Goal: Download file/media

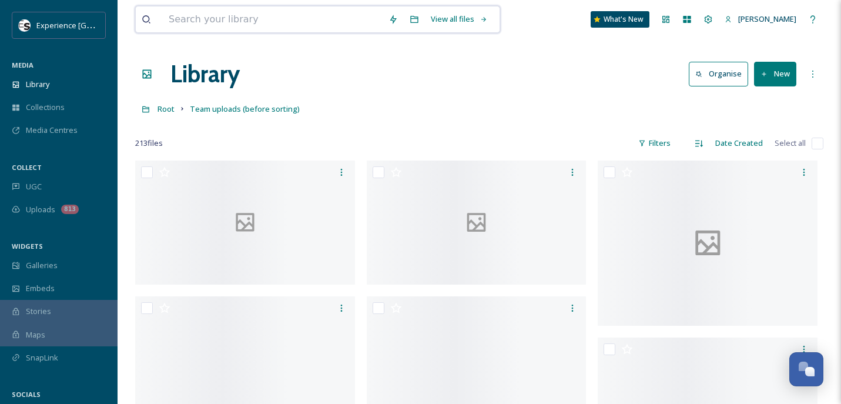
click at [258, 16] on input at bounding box center [273, 19] width 220 height 26
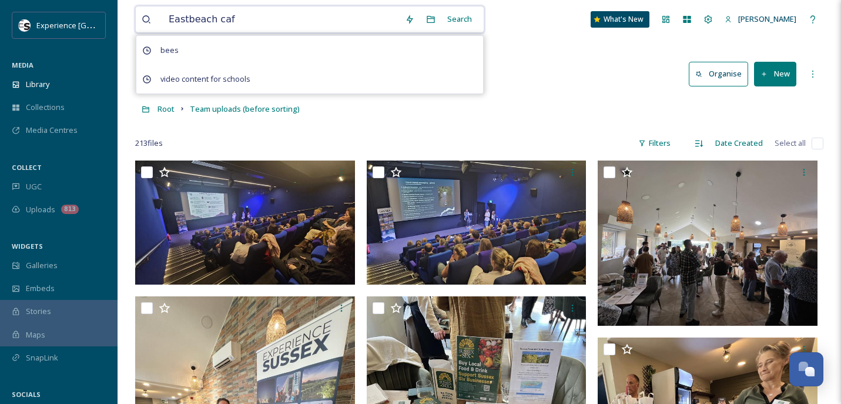
type input "Eastbeach cafe"
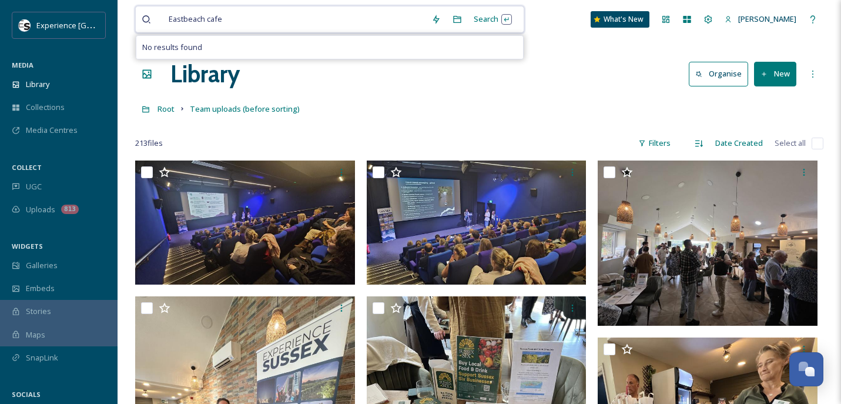
click at [182, 14] on span "Eastbeach cafe" at bounding box center [195, 19] width 65 height 17
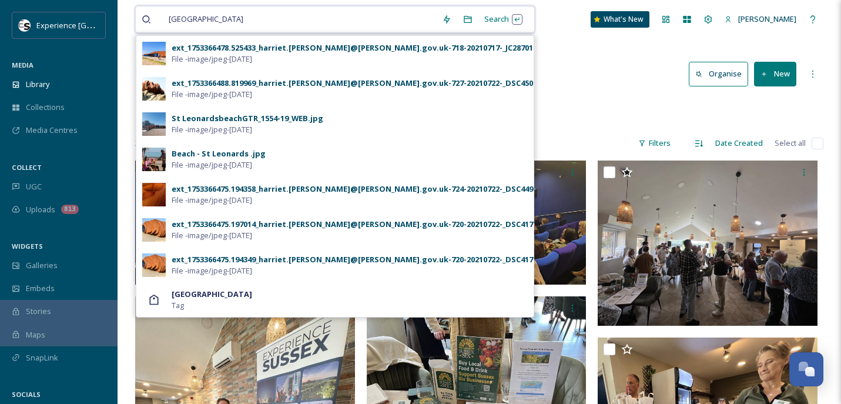
drag, startPoint x: 230, startPoint y: 19, endPoint x: 210, endPoint y: 19, distance: 20.0
click at [210, 19] on div "[GEOGRAPHIC_DATA]" at bounding box center [299, 19] width 273 height 26
click at [210, 19] on span "[GEOGRAPHIC_DATA]" at bounding box center [206, 19] width 86 height 17
click at [221, 18] on span "[GEOGRAPHIC_DATA]" at bounding box center [206, 19] width 86 height 17
drag, startPoint x: 221, startPoint y: 18, endPoint x: 207, endPoint y: 17, distance: 13.6
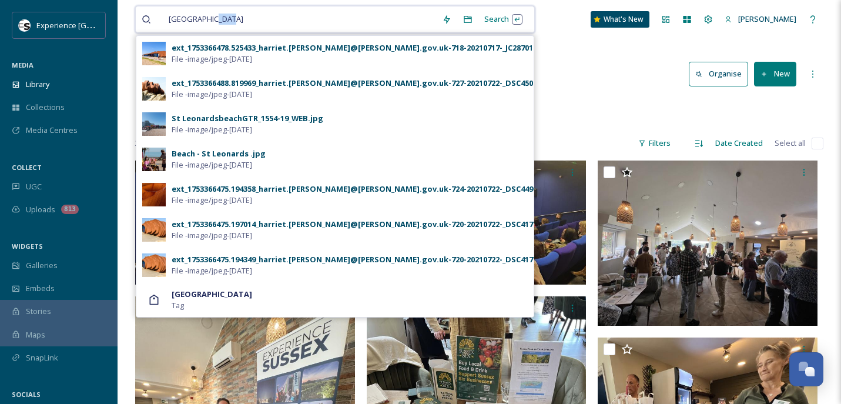
click at [207, 17] on span "[GEOGRAPHIC_DATA]" at bounding box center [206, 19] width 86 height 17
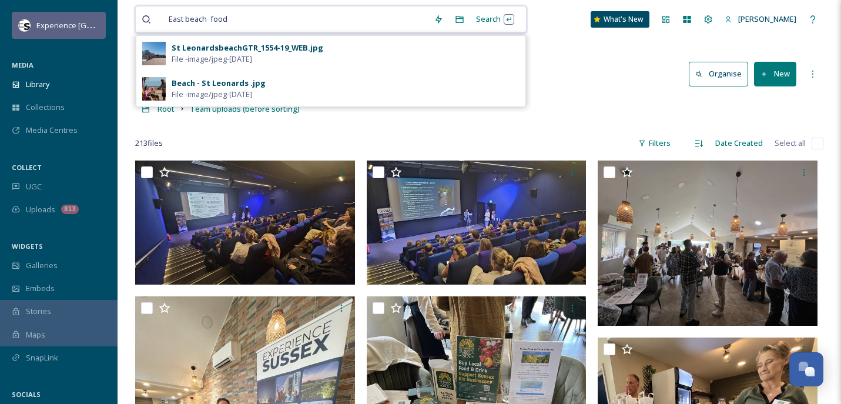
drag, startPoint x: 237, startPoint y: 18, endPoint x: 88, endPoint y: 19, distance: 149.8
click at [177, 22] on span "East beach food" at bounding box center [198, 19] width 70 height 17
drag, startPoint x: 207, startPoint y: 19, endPoint x: 140, endPoint y: 25, distance: 66.6
click at [140, 25] on div "East beach food Search [GEOGRAPHIC_DATA]-19_WEB.jpg File - image/jpeg - [DATE] …" at bounding box center [330, 19] width 391 height 27
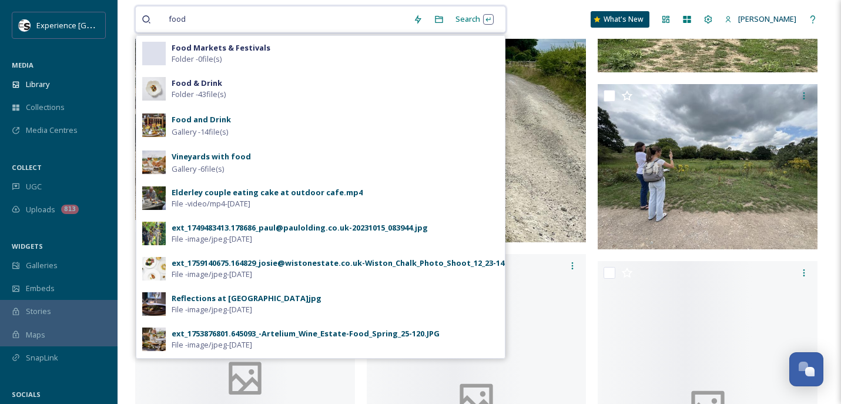
scroll to position [1938, 0]
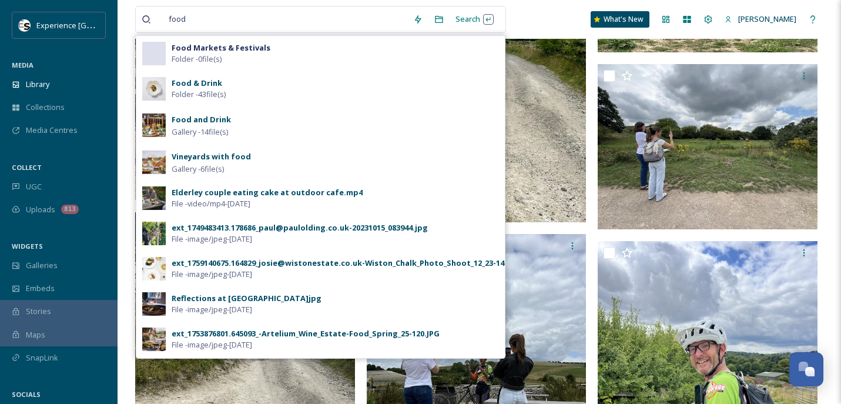
click at [206, 84] on strong "Food & Drink" at bounding box center [197, 83] width 51 height 11
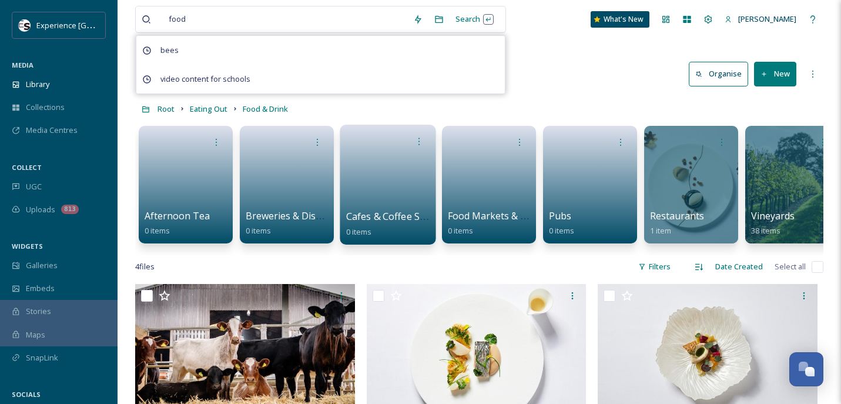
click at [388, 184] on link at bounding box center [388, 180] width 84 height 57
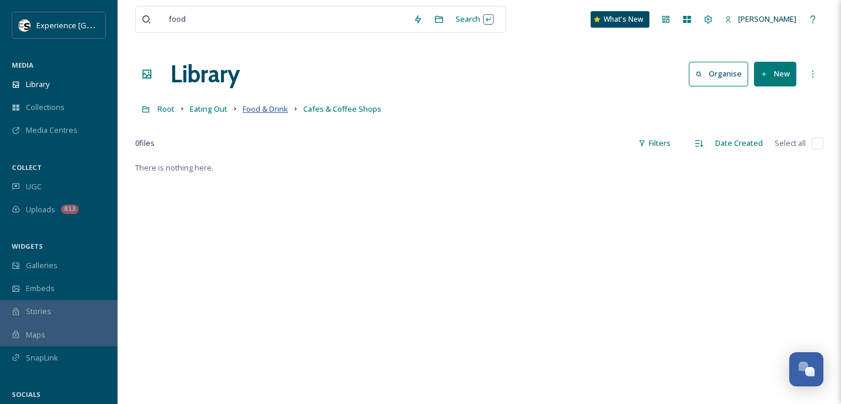
click at [268, 109] on span "Food & Drink" at bounding box center [265, 108] width 45 height 11
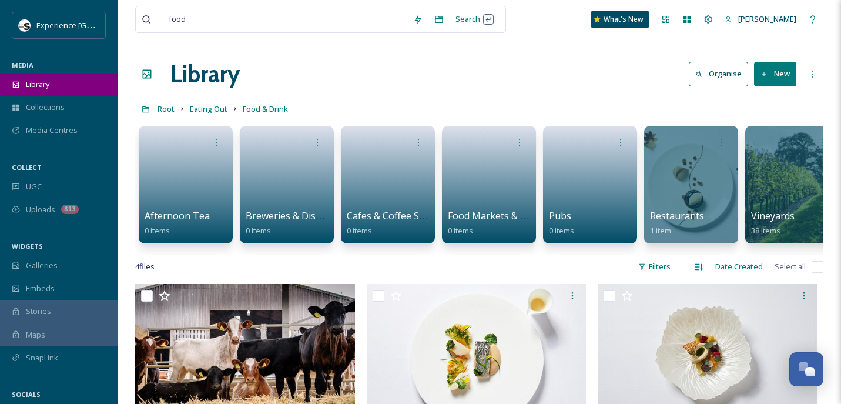
click at [45, 73] on div "Library" at bounding box center [58, 84] width 117 height 23
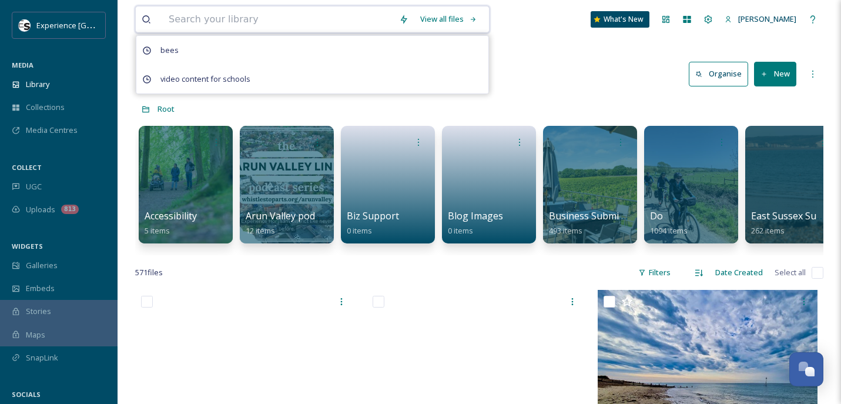
click at [251, 18] on input at bounding box center [278, 19] width 230 height 26
type input "o"
type input "food"
click at [250, 18] on input at bounding box center [305, 19] width 225 height 26
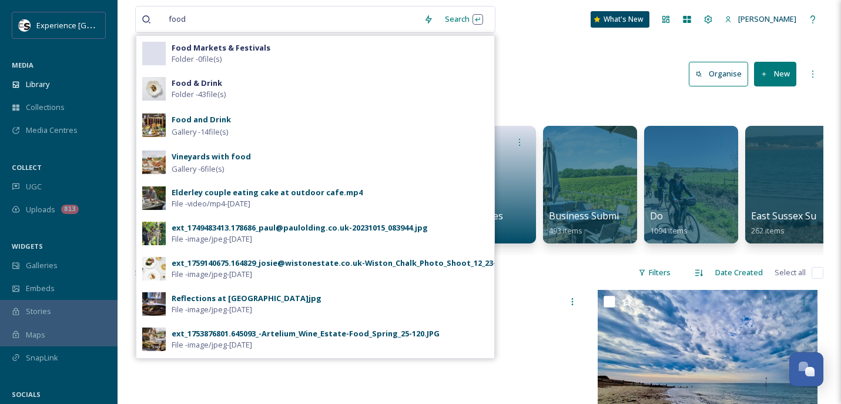
click at [228, 191] on div "Elderley couple eating cake at outdoor cafe.mp4" at bounding box center [267, 192] width 191 height 11
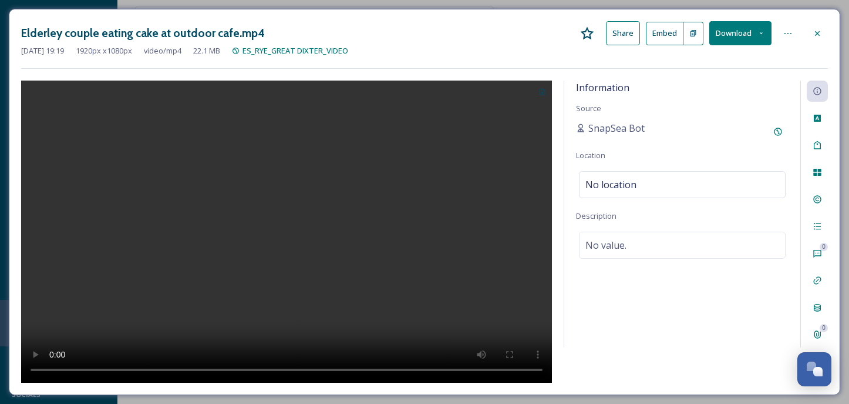
click at [815, 30] on icon at bounding box center [817, 33] width 9 height 9
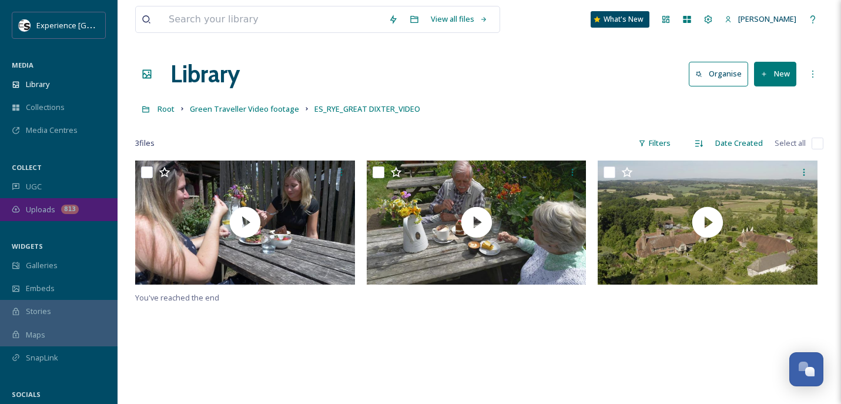
click at [37, 209] on span "Uploads" at bounding box center [40, 209] width 29 height 11
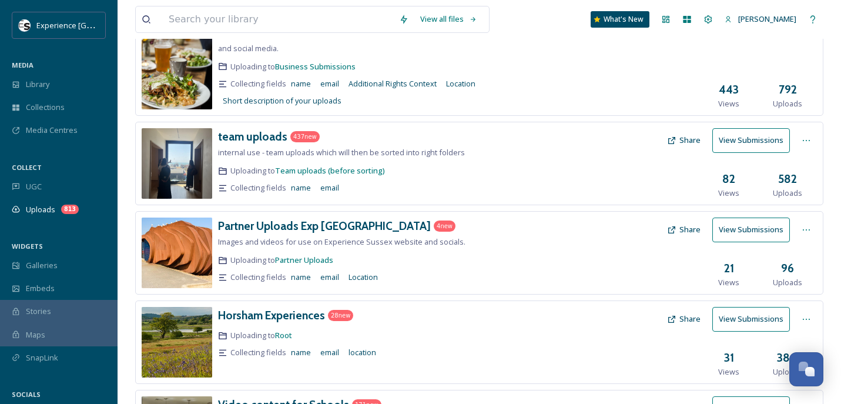
scroll to position [117, 0]
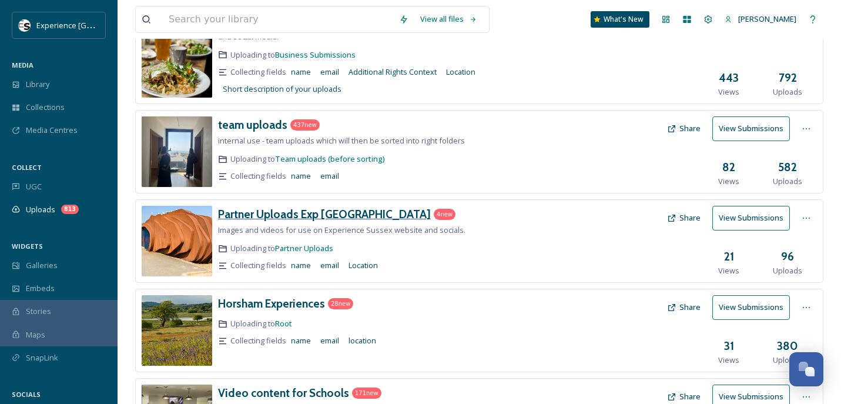
click at [287, 212] on h3 "Partner Uploads Exp [GEOGRAPHIC_DATA]" at bounding box center [324, 214] width 213 height 14
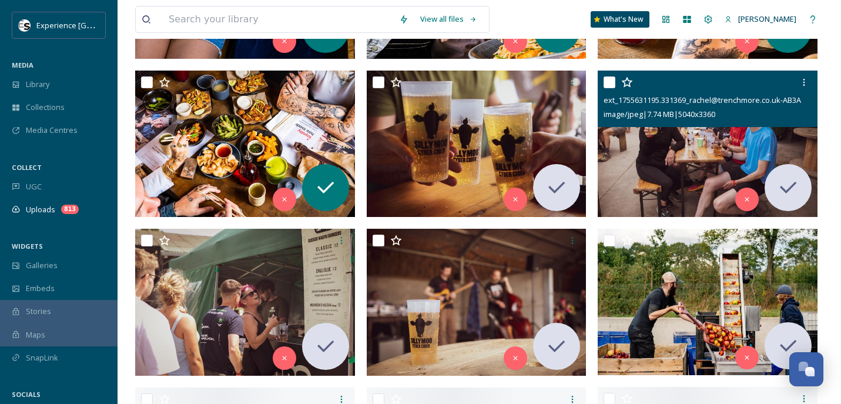
scroll to position [470, 0]
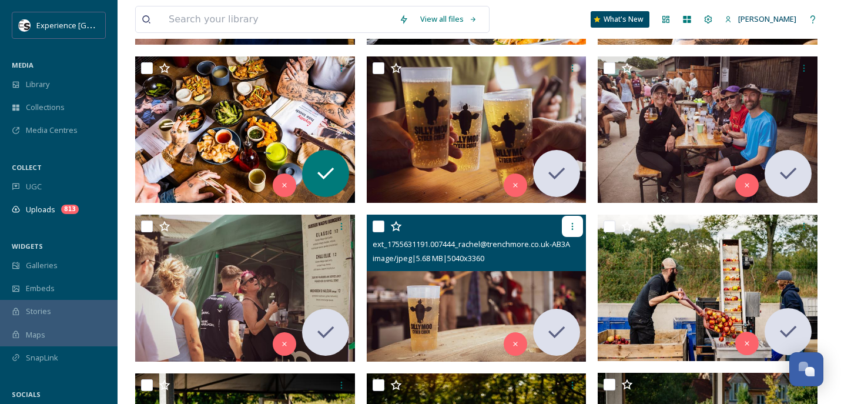
click at [564, 219] on div at bounding box center [572, 226] width 21 height 21
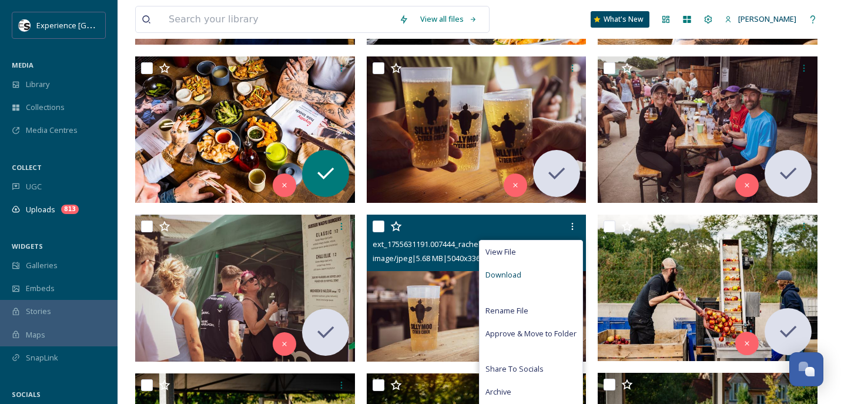
click at [503, 270] on span "Download" at bounding box center [503, 274] width 36 height 11
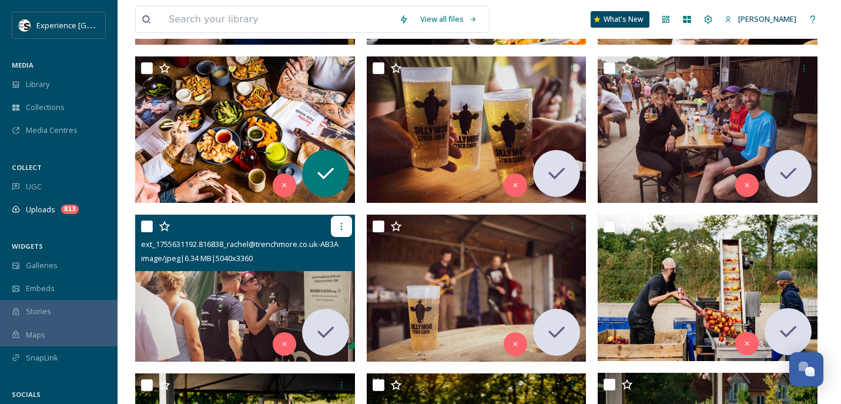
click at [338, 221] on icon at bounding box center [341, 225] width 9 height 9
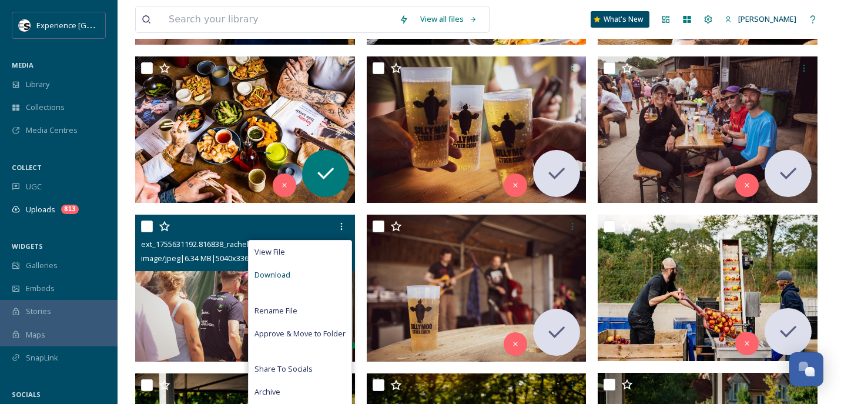
click at [272, 271] on span "Download" at bounding box center [272, 274] width 36 height 11
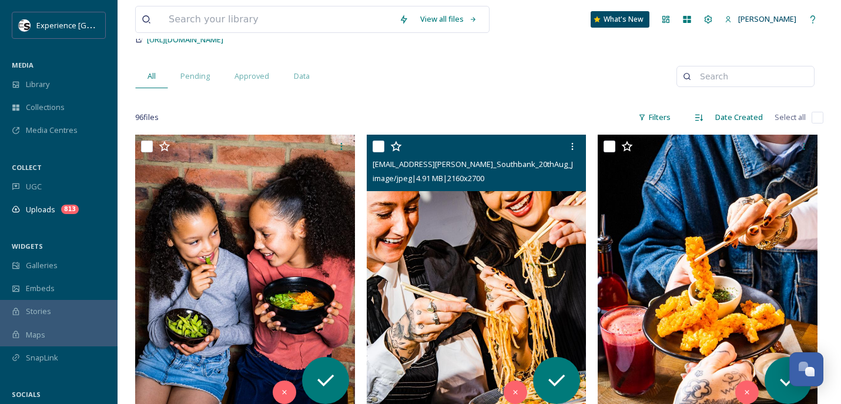
scroll to position [0, 0]
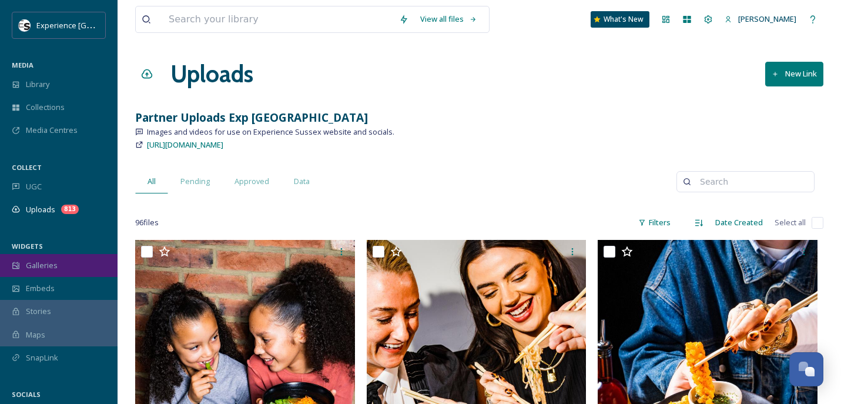
click at [31, 261] on span "Galleries" at bounding box center [42, 265] width 32 height 11
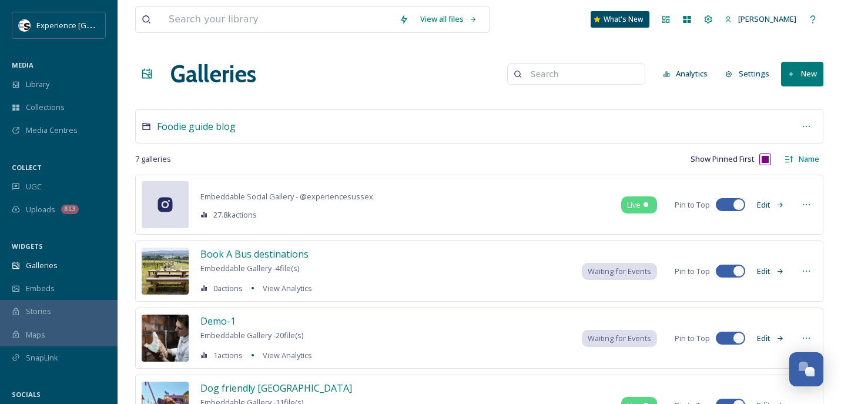
click at [272, 316] on div "Demo-1" at bounding box center [256, 321] width 112 height 14
click at [28, 183] on span "UGC" at bounding box center [34, 186] width 16 height 11
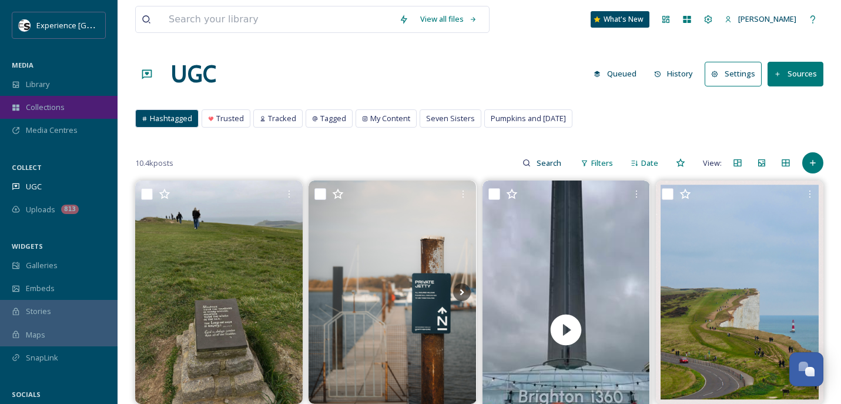
click at [54, 106] on span "Collections" at bounding box center [45, 107] width 39 height 11
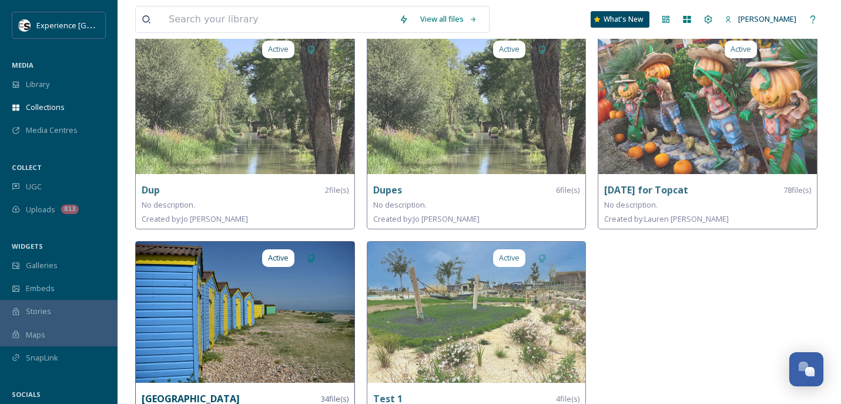
scroll to position [341, 0]
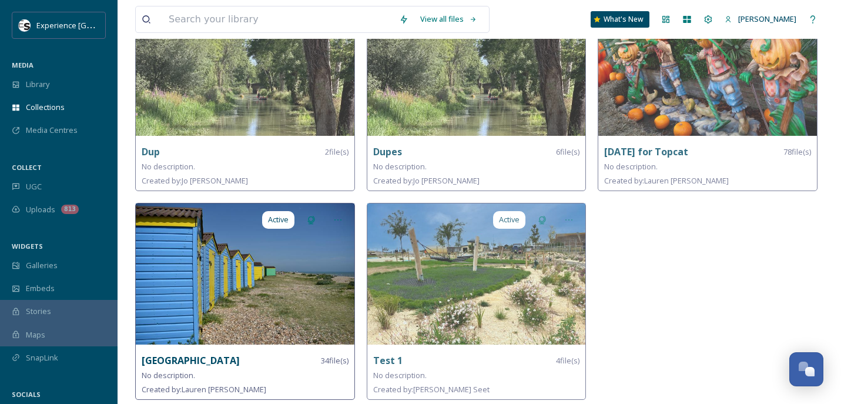
click at [229, 286] on img at bounding box center [245, 273] width 219 height 141
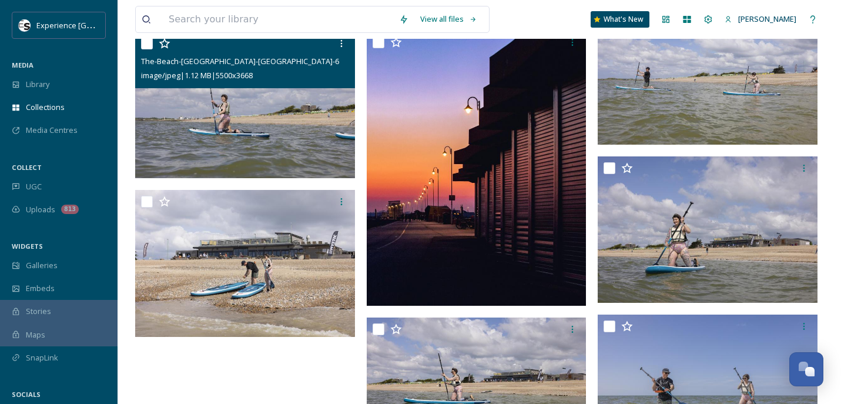
scroll to position [1888, 0]
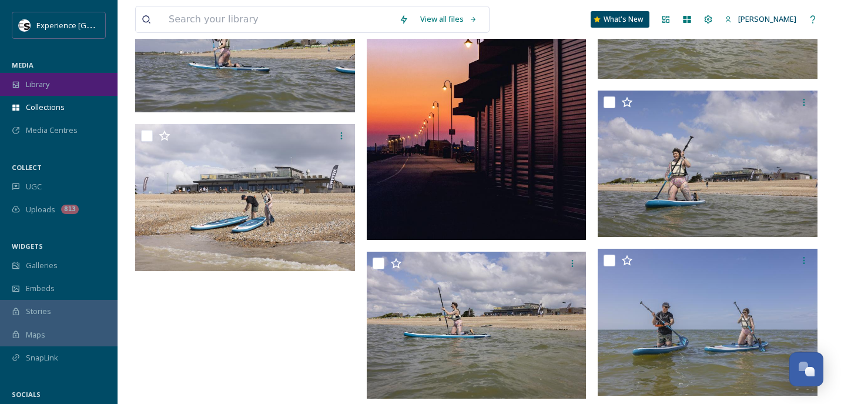
click at [35, 79] on span "Library" at bounding box center [37, 84] width 23 height 11
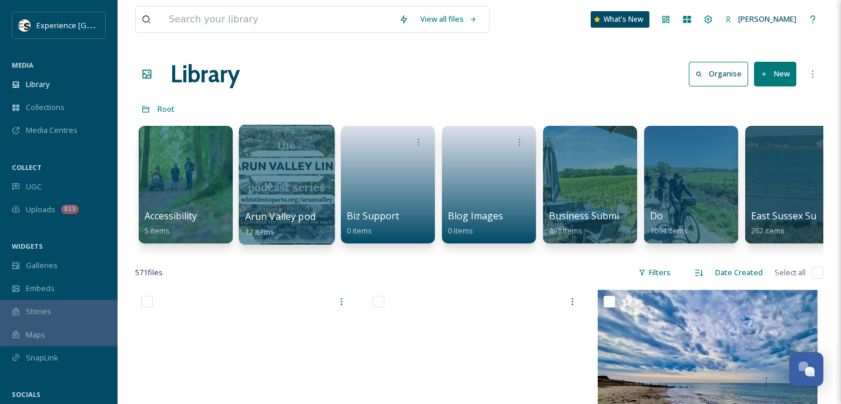
click at [300, 184] on div at bounding box center [286, 185] width 96 height 120
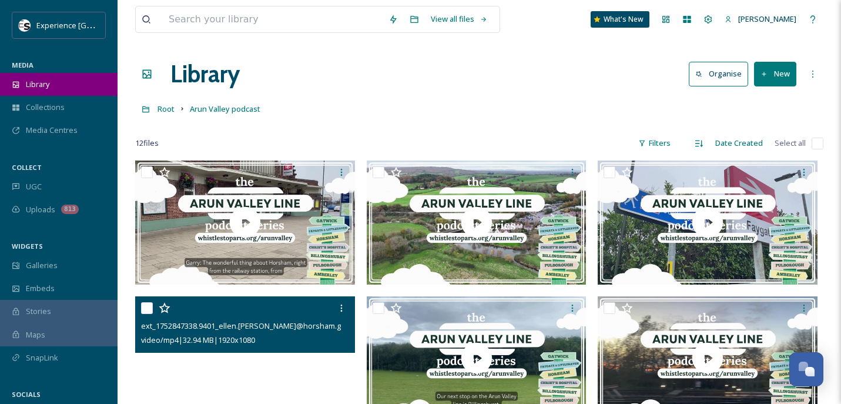
click at [48, 86] on span "Library" at bounding box center [37, 84] width 23 height 11
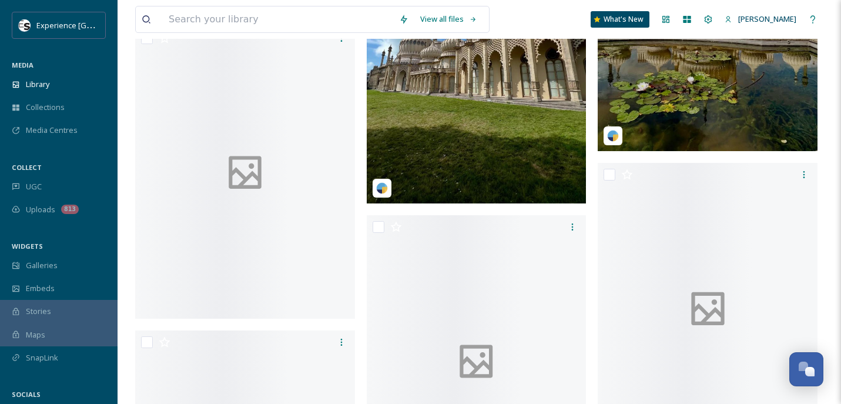
scroll to position [1527, 0]
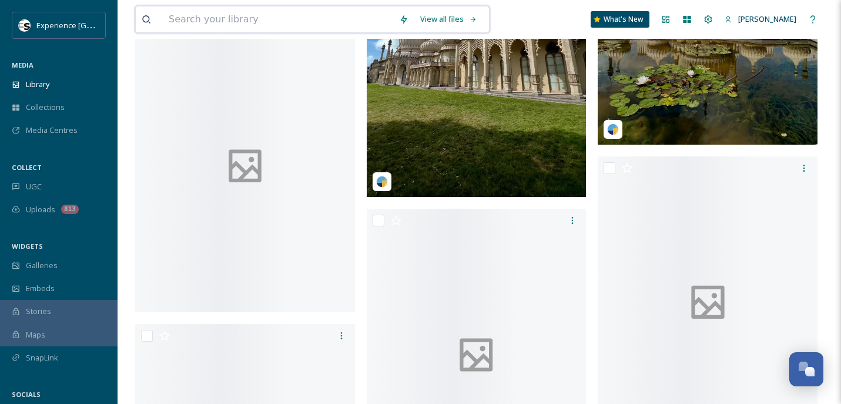
click at [242, 25] on input at bounding box center [278, 19] width 230 height 26
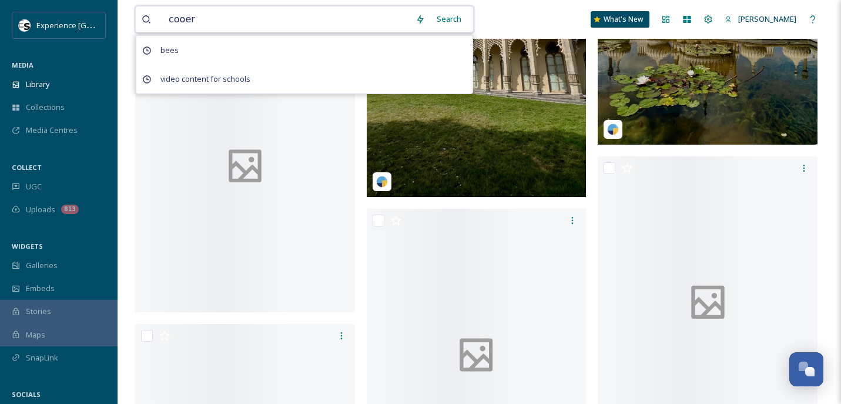
type input "cooery"
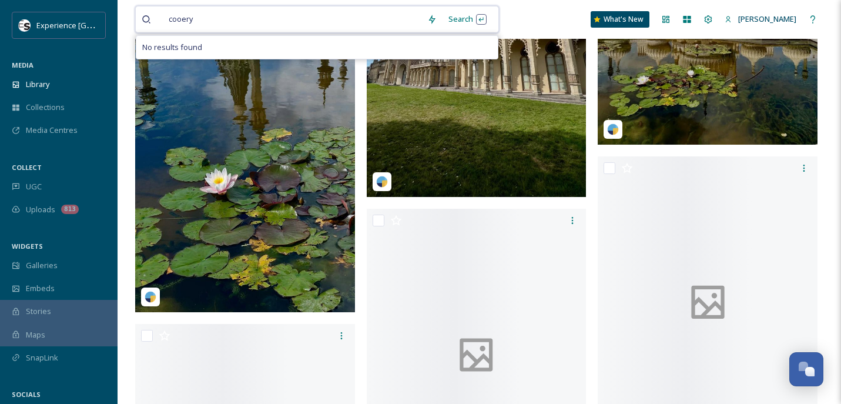
drag, startPoint x: 167, startPoint y: 11, endPoint x: 177, endPoint y: 12, distance: 10.1
click at [173, 11] on span "cooery" at bounding box center [181, 19] width 36 height 17
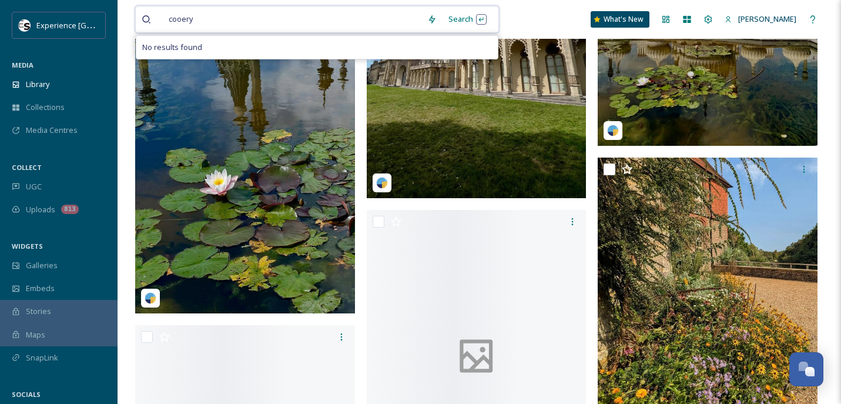
click at [182, 15] on span "cooery" at bounding box center [181, 19] width 36 height 17
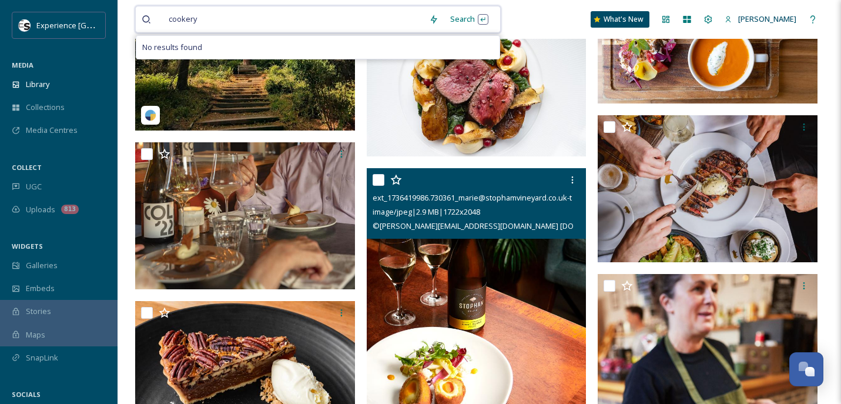
scroll to position [2290, 0]
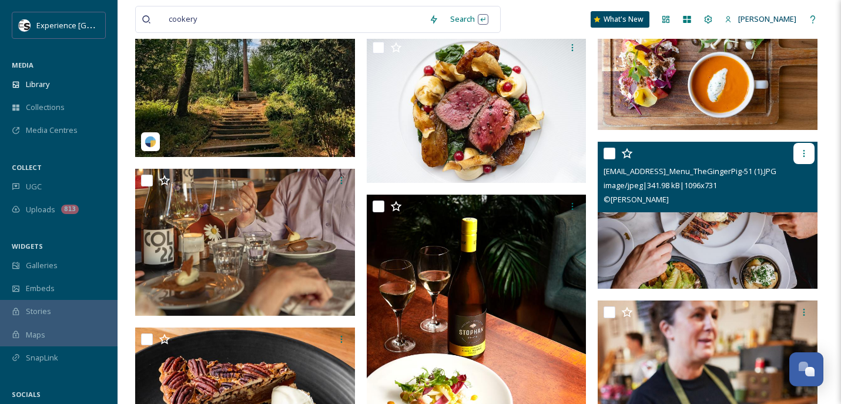
click at [803, 158] on icon at bounding box center [803, 153] width 9 height 9
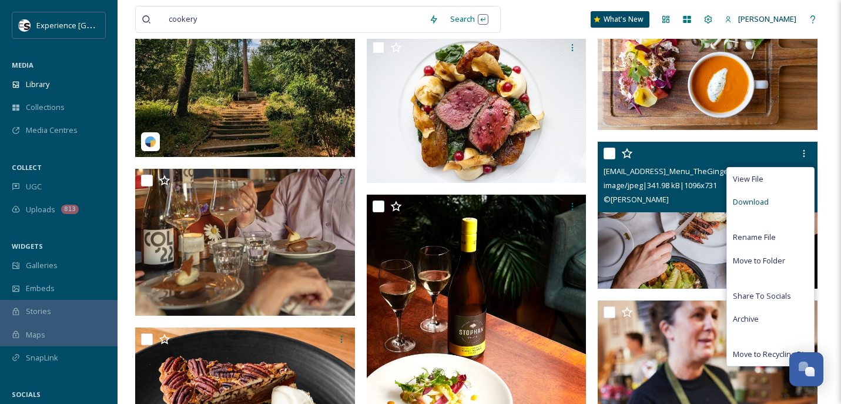
click at [751, 207] on span "Download" at bounding box center [751, 201] width 36 height 11
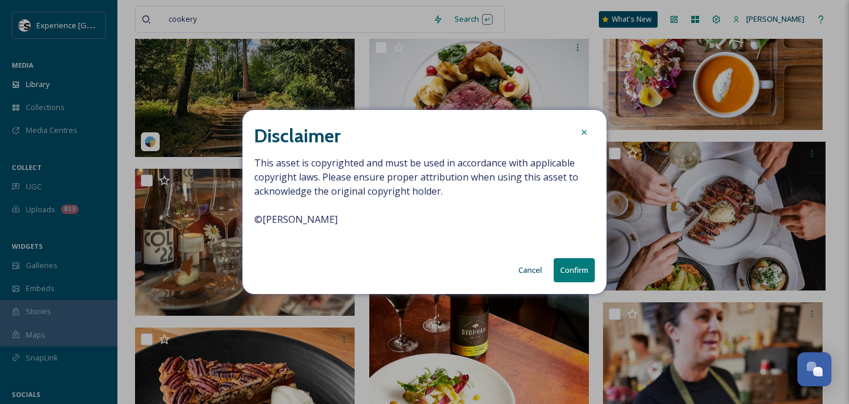
click at [529, 264] on button "Cancel" at bounding box center [530, 269] width 35 height 23
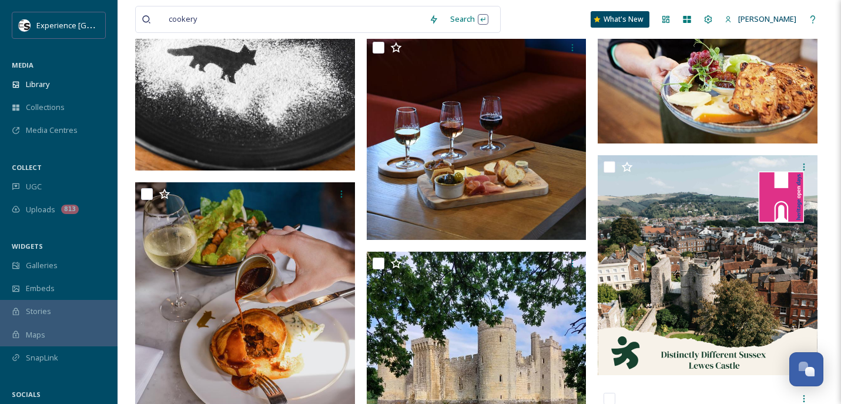
scroll to position [2760, 0]
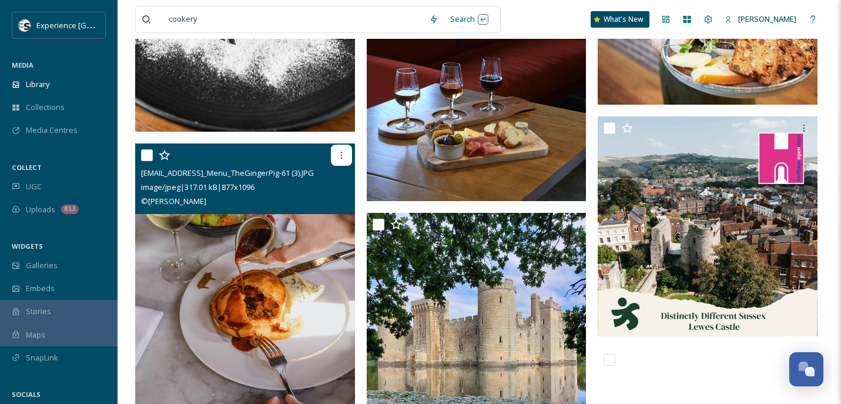
click at [338, 160] on icon at bounding box center [341, 154] width 9 height 9
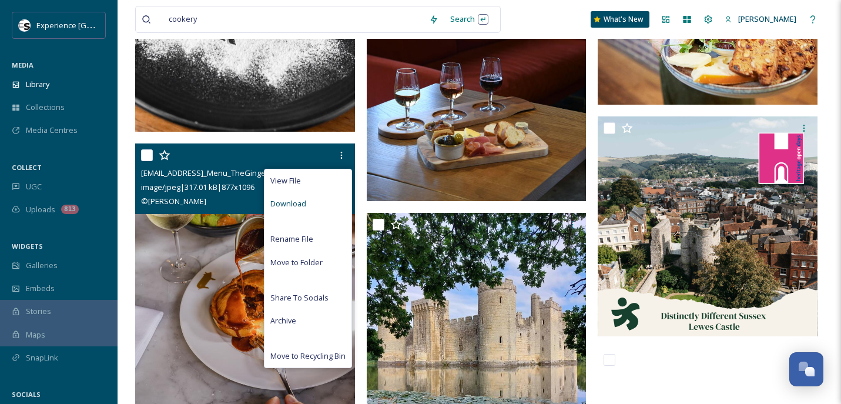
click at [295, 209] on span "Download" at bounding box center [288, 203] width 36 height 11
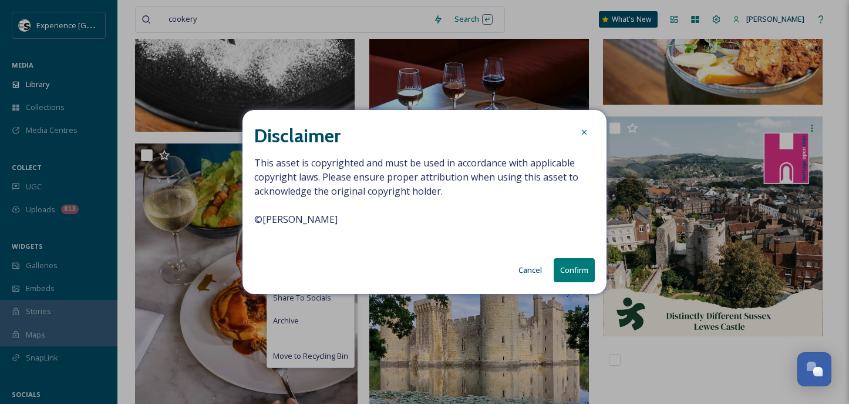
click at [528, 271] on button "Cancel" at bounding box center [530, 269] width 35 height 23
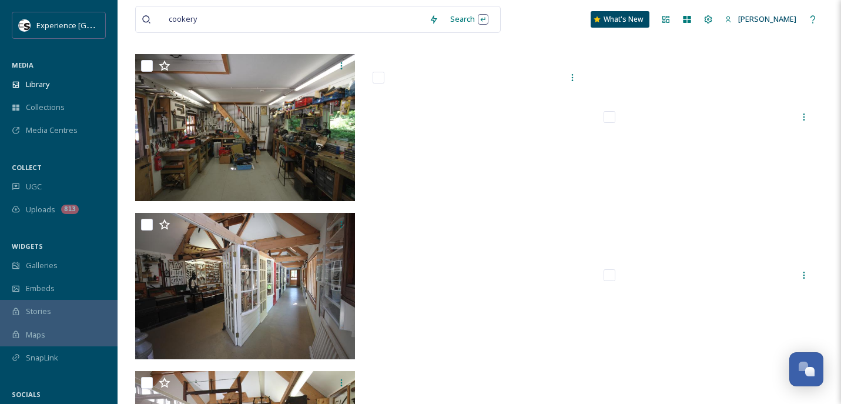
scroll to position [28720, 0]
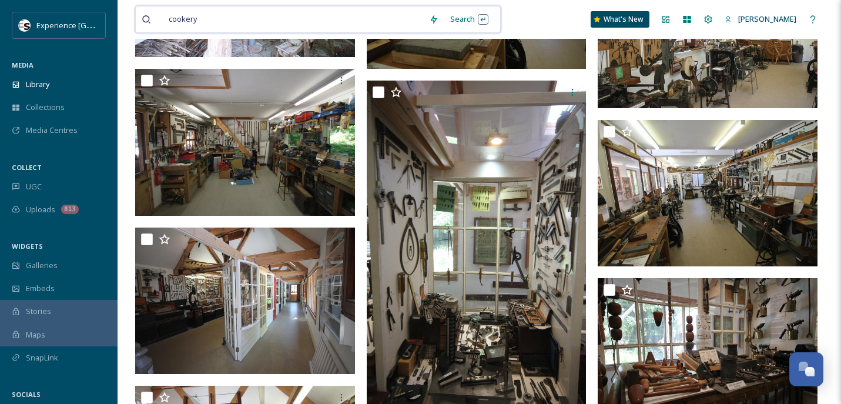
click at [311, 20] on input at bounding box center [313, 19] width 219 height 26
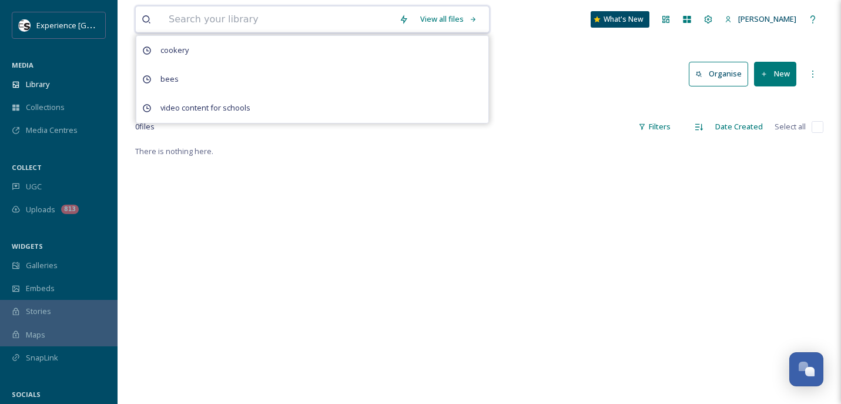
click at [249, 14] on input at bounding box center [278, 19] width 230 height 26
type input "chef"
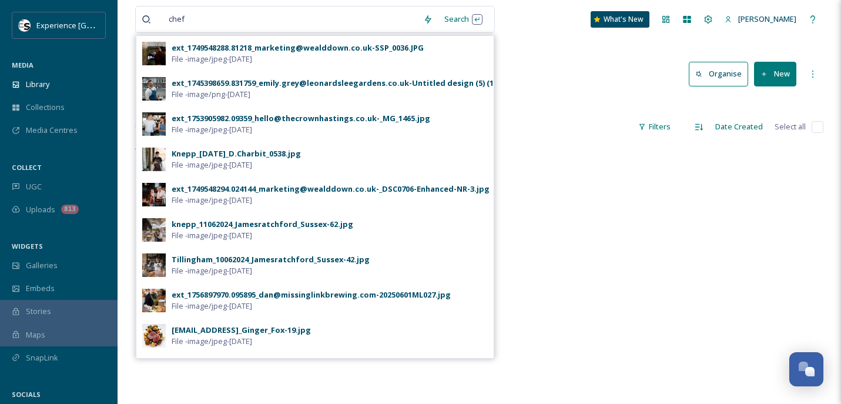
click at [236, 152] on div "Knepp_[DATE]_D.Charbit_0538.jpg" at bounding box center [236, 153] width 129 height 11
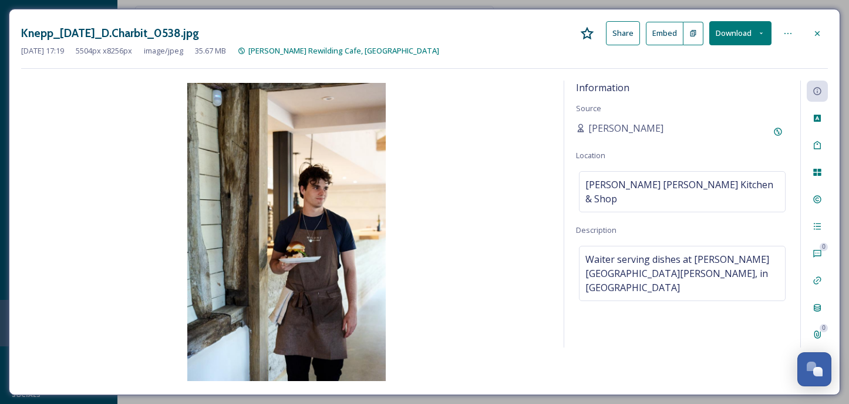
click at [812, 32] on div at bounding box center [817, 33] width 21 height 21
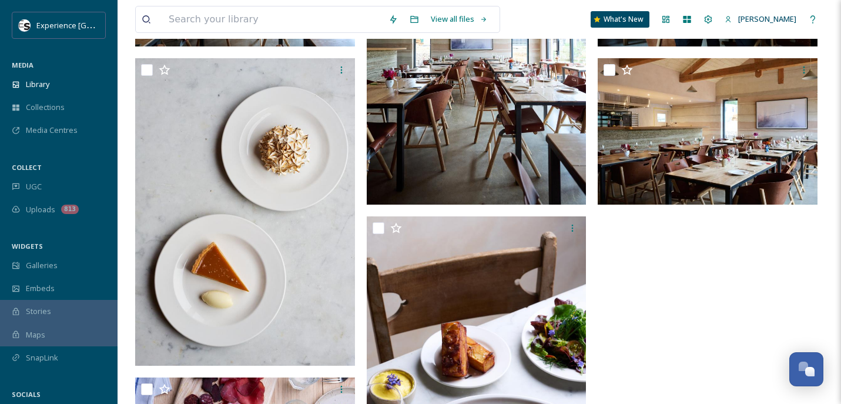
scroll to position [940, 0]
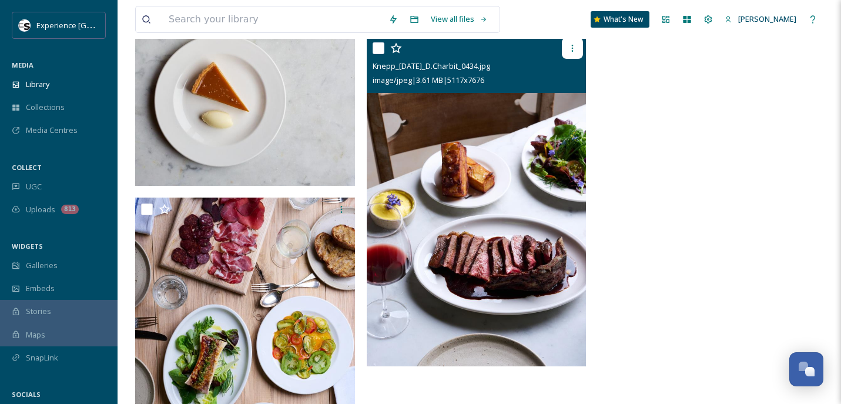
click at [576, 46] on icon at bounding box center [571, 47] width 9 height 9
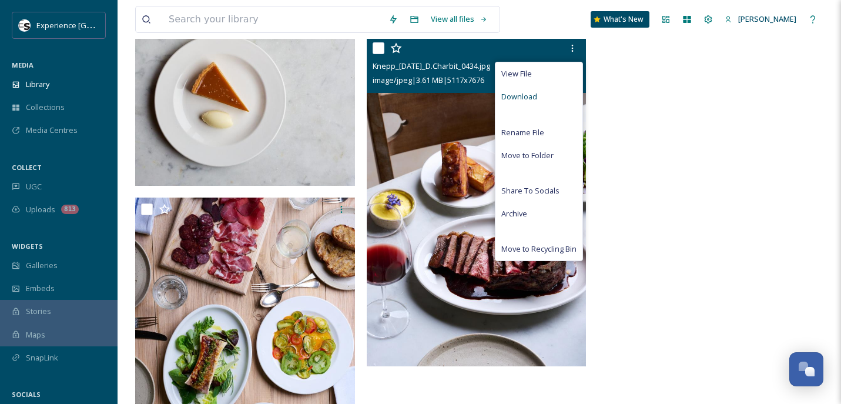
click at [522, 98] on span "Download" at bounding box center [519, 96] width 36 height 11
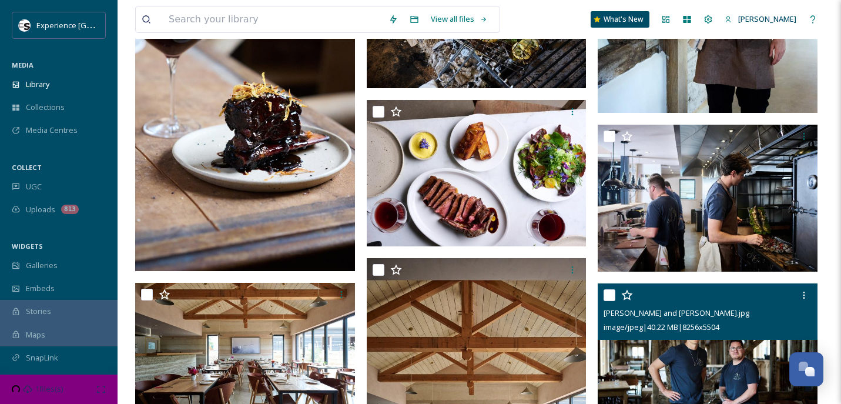
scroll to position [352, 0]
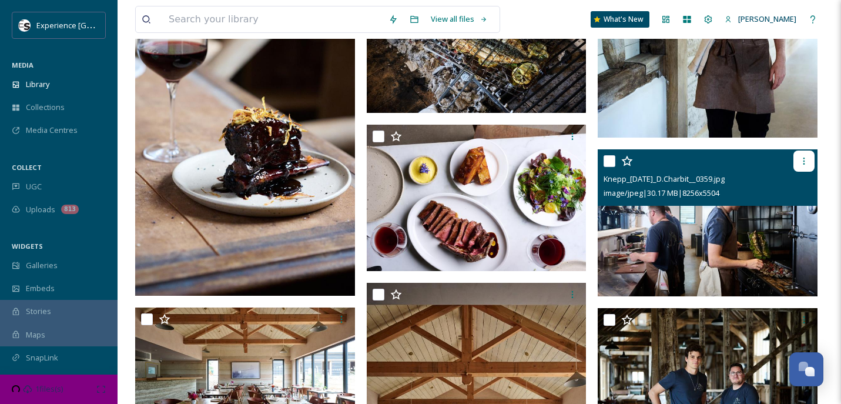
click at [802, 161] on icon at bounding box center [803, 160] width 9 height 9
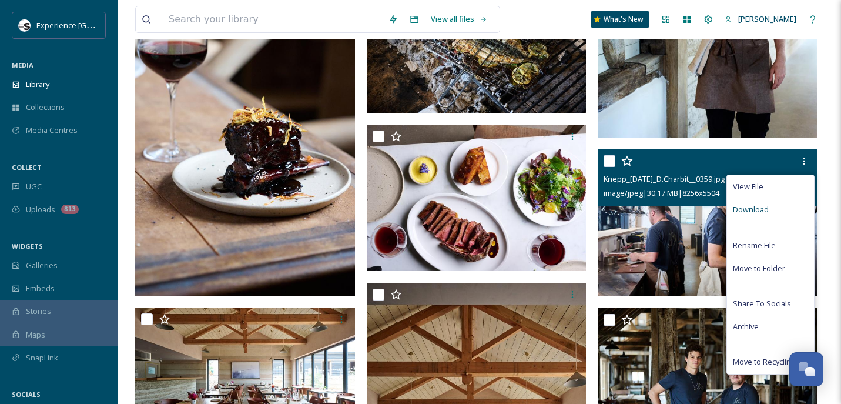
click at [748, 208] on span "Download" at bounding box center [751, 209] width 36 height 11
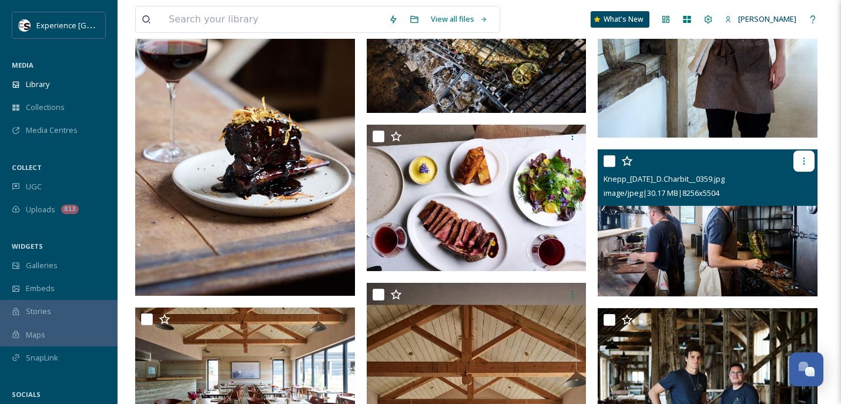
click at [801, 157] on icon at bounding box center [803, 160] width 9 height 9
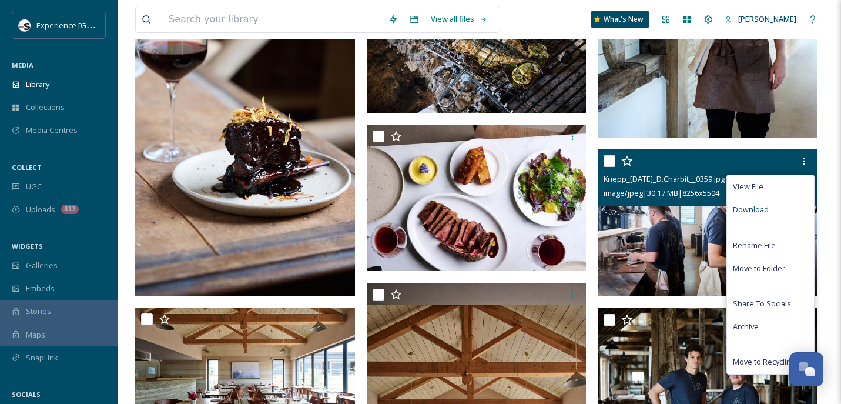
click at [760, 210] on span "Download" at bounding box center [751, 209] width 36 height 11
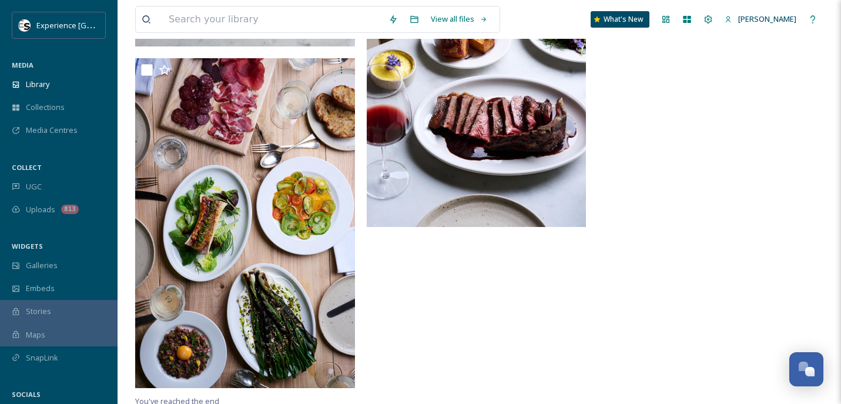
scroll to position [1083, 0]
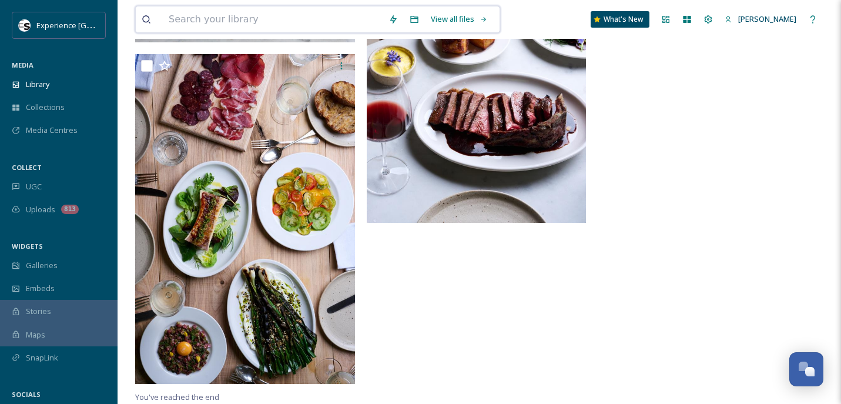
click at [216, 20] on input at bounding box center [273, 19] width 220 height 26
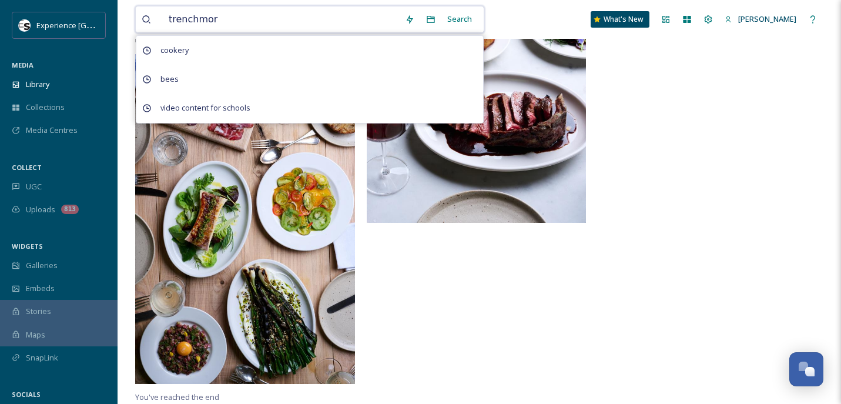
type input "trenchmore"
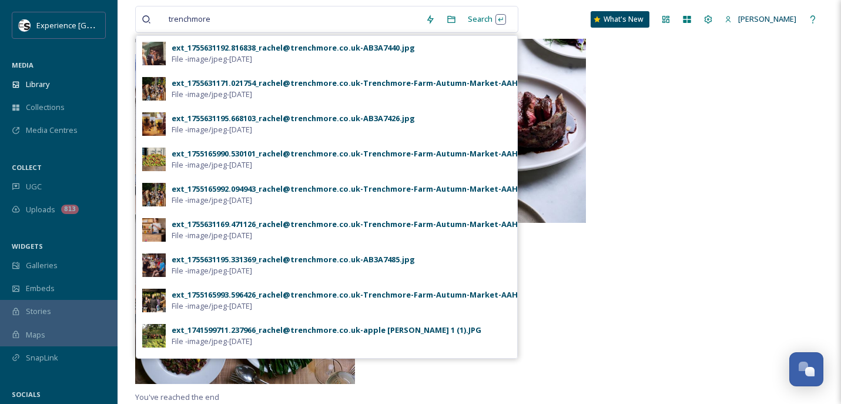
click at [154, 297] on img at bounding box center [153, 299] width 23 height 23
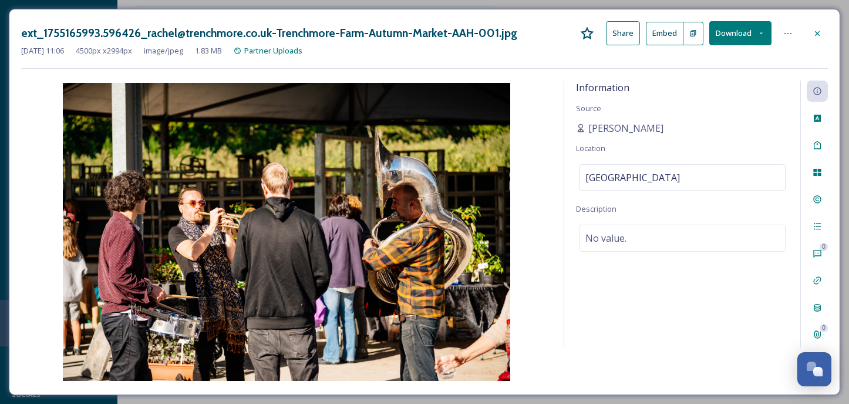
click at [744, 31] on button "Download" at bounding box center [741, 33] width 62 height 24
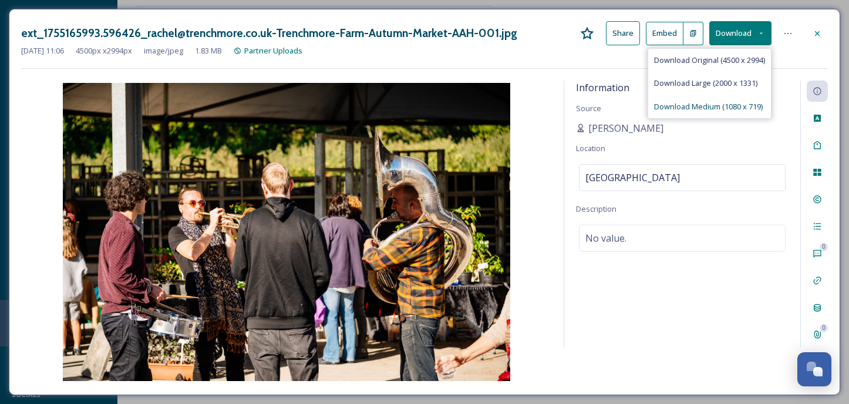
click at [700, 102] on span "Download Medium (1080 x 719)" at bounding box center [708, 106] width 109 height 11
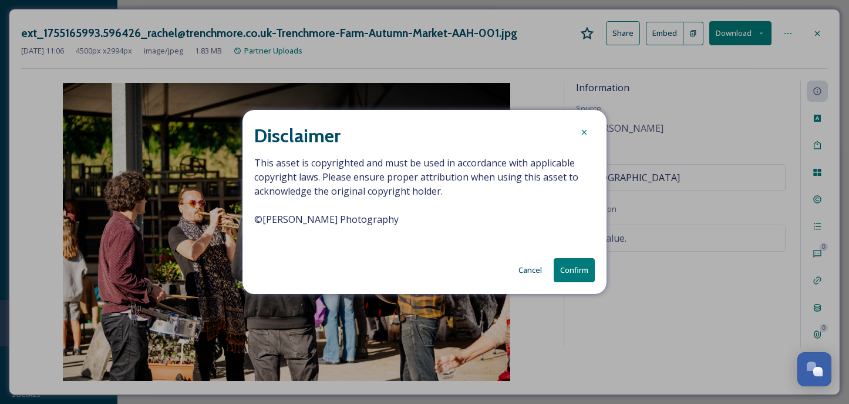
click at [525, 266] on button "Cancel" at bounding box center [530, 269] width 35 height 23
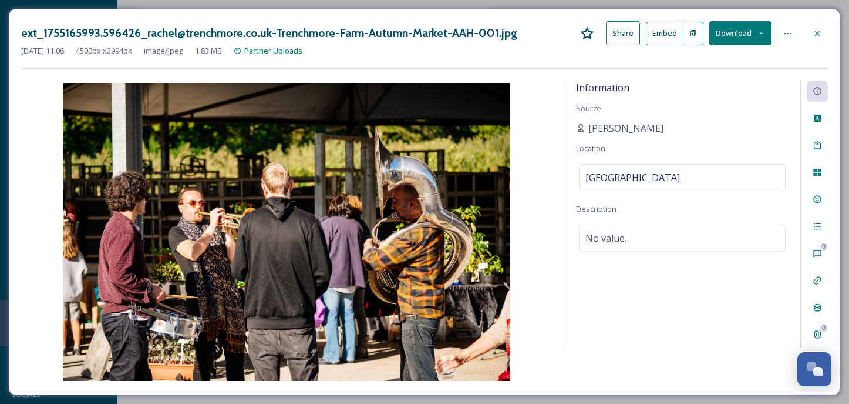
click at [822, 29] on icon at bounding box center [817, 33] width 9 height 9
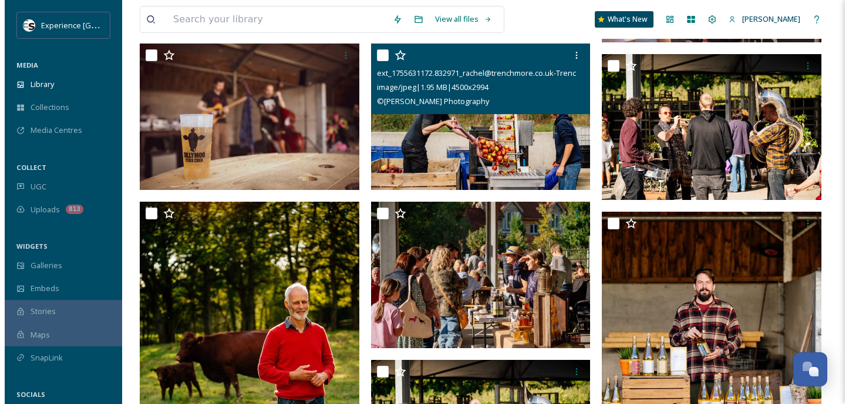
scroll to position [470, 0]
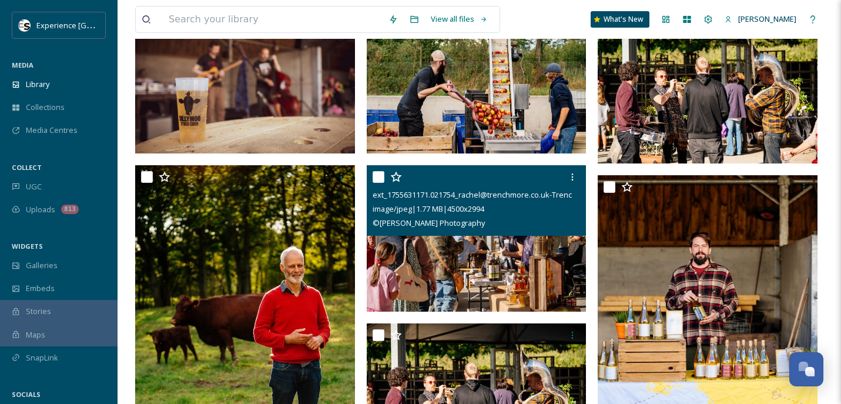
click at [442, 260] on img at bounding box center [477, 238] width 220 height 146
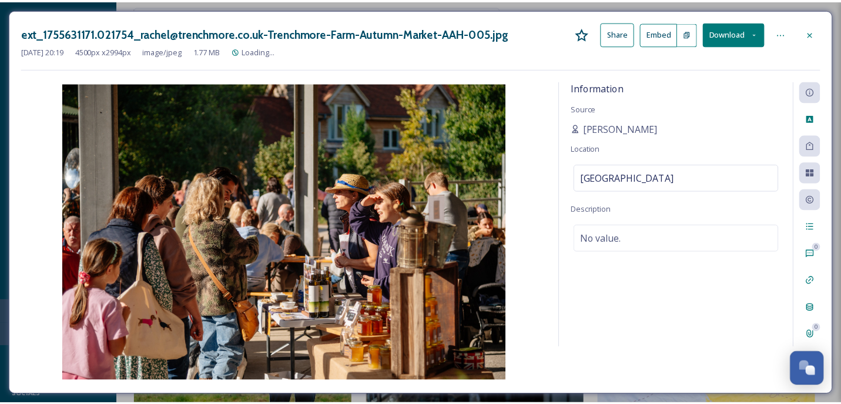
scroll to position [474, 0]
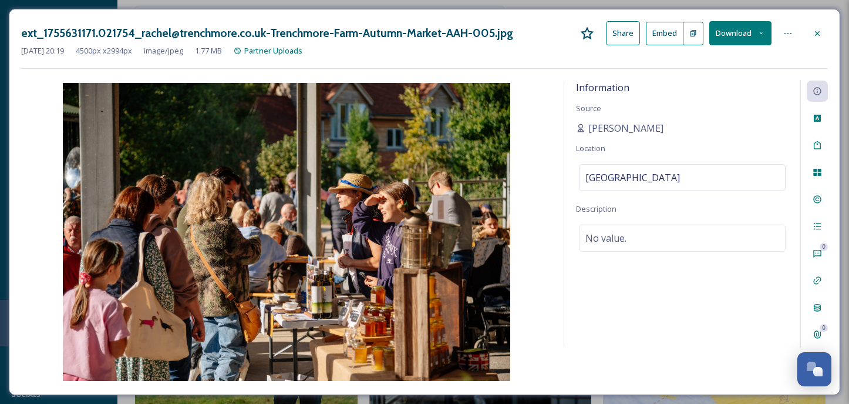
click at [742, 37] on button "Download" at bounding box center [741, 33] width 62 height 24
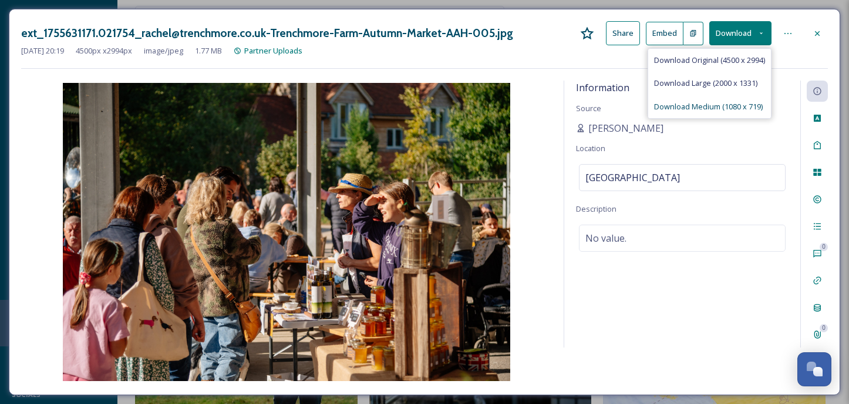
click at [689, 106] on span "Download Medium (1080 x 719)" at bounding box center [708, 106] width 109 height 11
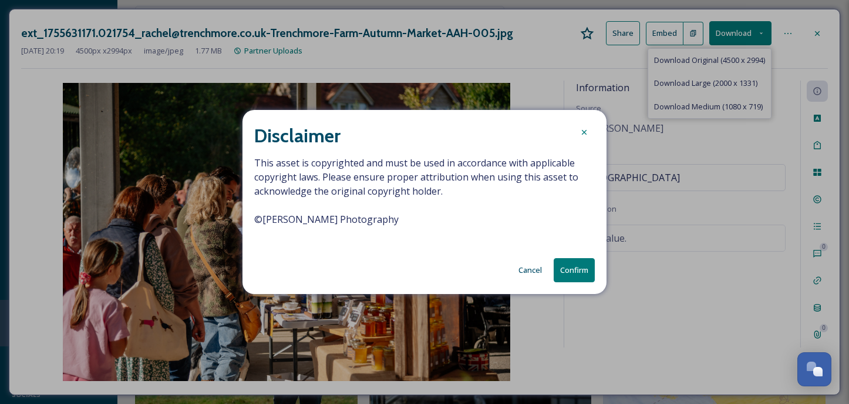
click at [584, 263] on button "Confirm" at bounding box center [574, 270] width 41 height 24
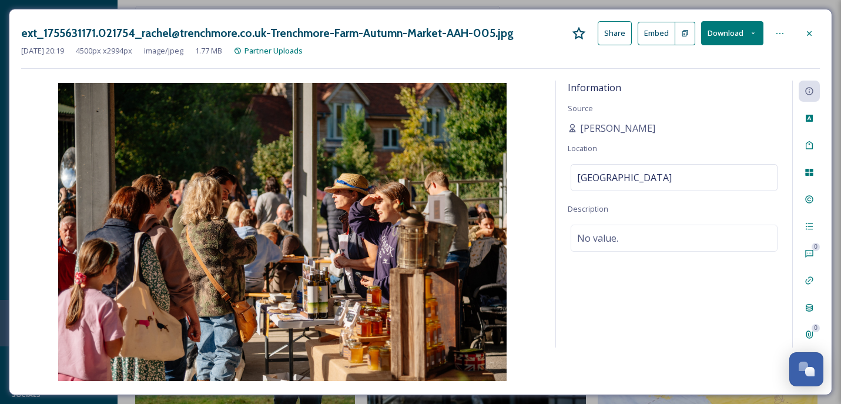
click at [557, 238] on div "Information Source [PERSON_NAME] Location [GEOGRAPHIC_DATA] Description No valu…" at bounding box center [674, 213] width 236 height 267
click at [172, 174] on img at bounding box center [282, 232] width 522 height 298
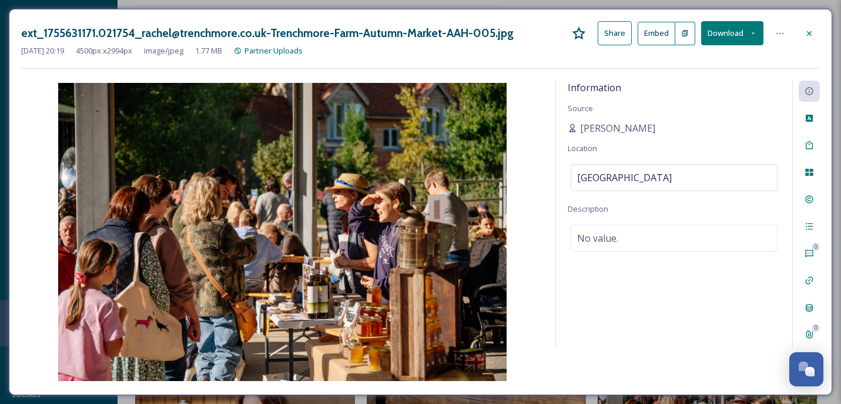
scroll to position [415, 0]
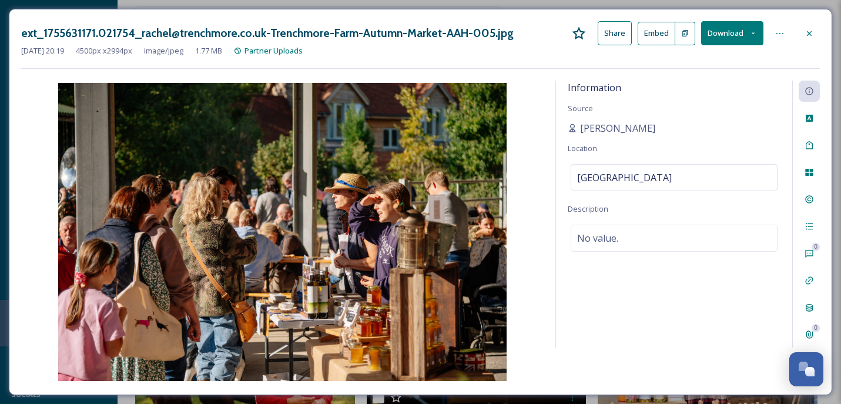
click at [577, 109] on span "Source" at bounding box center [579, 108] width 25 height 11
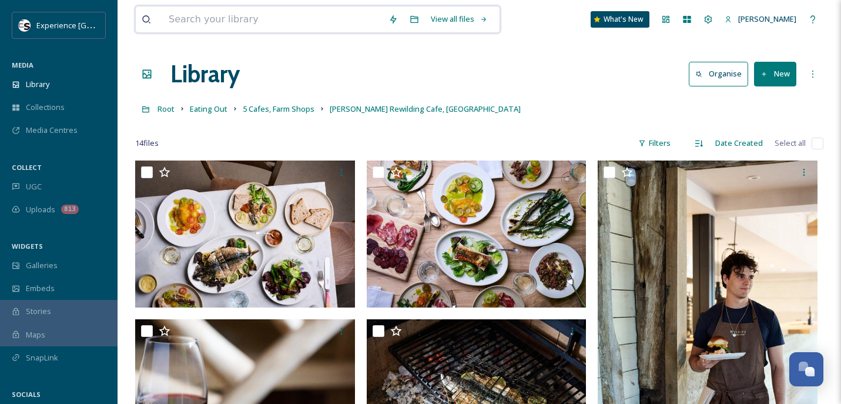
click at [163, 13] on input at bounding box center [273, 19] width 220 height 26
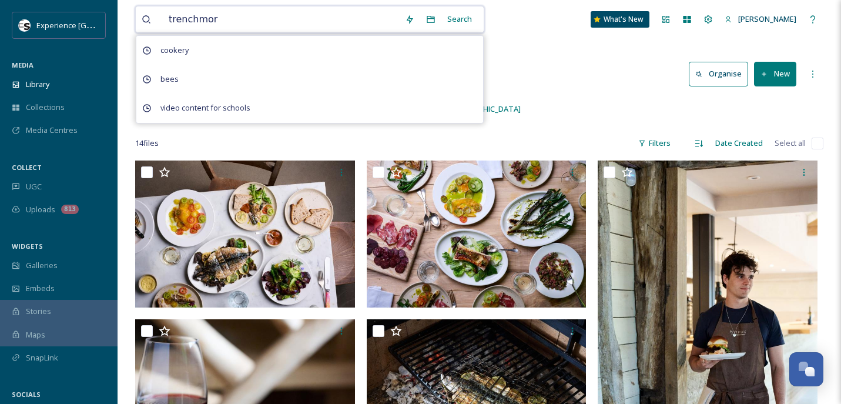
type input "trenchmore"
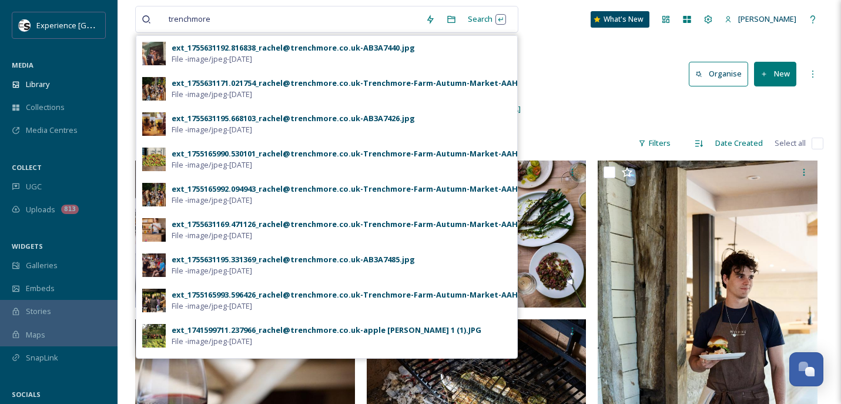
click at [274, 85] on div "ext_1755631171.021754_rachel@trenchmore.co.uk-Trenchmore-Farm-Autumn-Market-AAH…" at bounding box center [360, 83] width 377 height 11
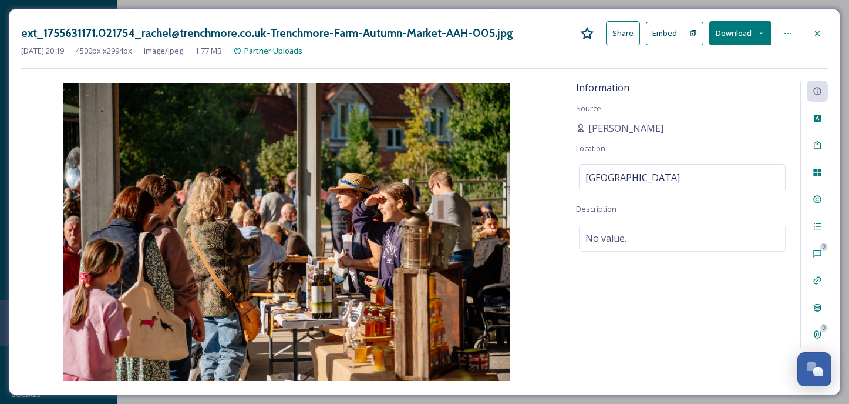
click at [720, 32] on button "Download" at bounding box center [741, 33] width 62 height 24
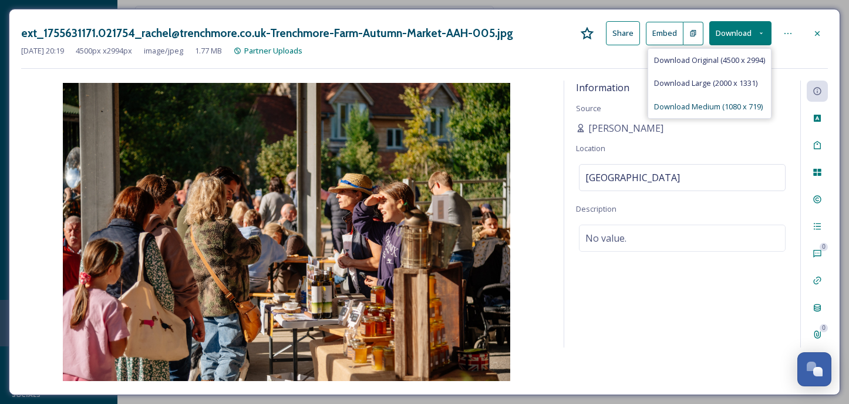
click at [710, 105] on span "Download Medium (1080 x 719)" at bounding box center [708, 106] width 109 height 11
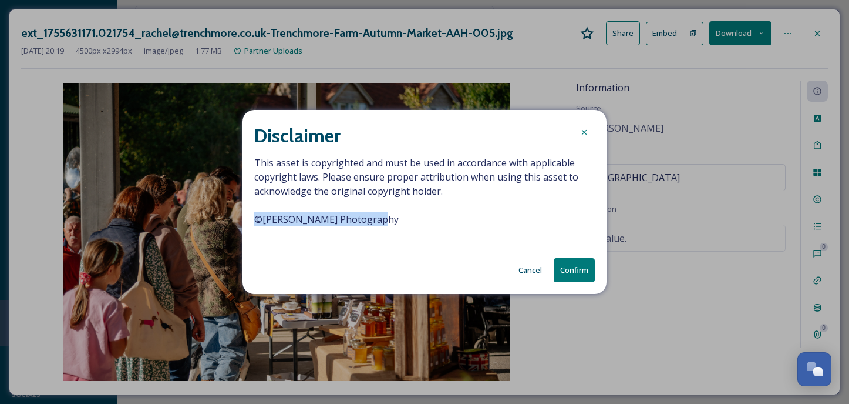
drag, startPoint x: 380, startPoint y: 218, endPoint x: 243, endPoint y: 217, distance: 136.9
click at [243, 217] on div "Disclaimer This asset is copyrighted and must be used in accordance with applic…" at bounding box center [425, 202] width 364 height 184
copy span "© [PERSON_NAME] Photography"
drag, startPoint x: 535, startPoint y: 271, endPoint x: 526, endPoint y: 270, distance: 8.9
click at [535, 271] on button "Cancel" at bounding box center [530, 269] width 35 height 23
